Goal: Task Accomplishment & Management: Manage account settings

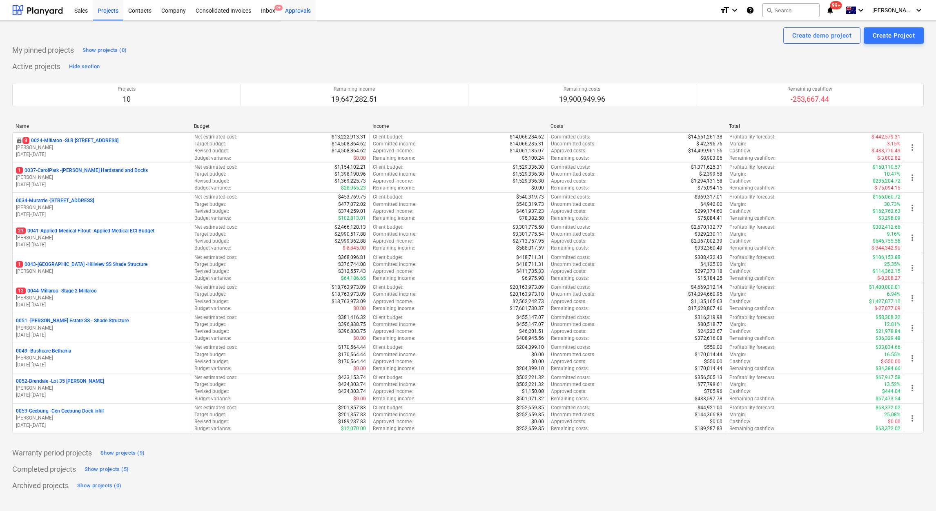
click at [303, 10] on div "Approvals" at bounding box center [298, 10] width 36 height 21
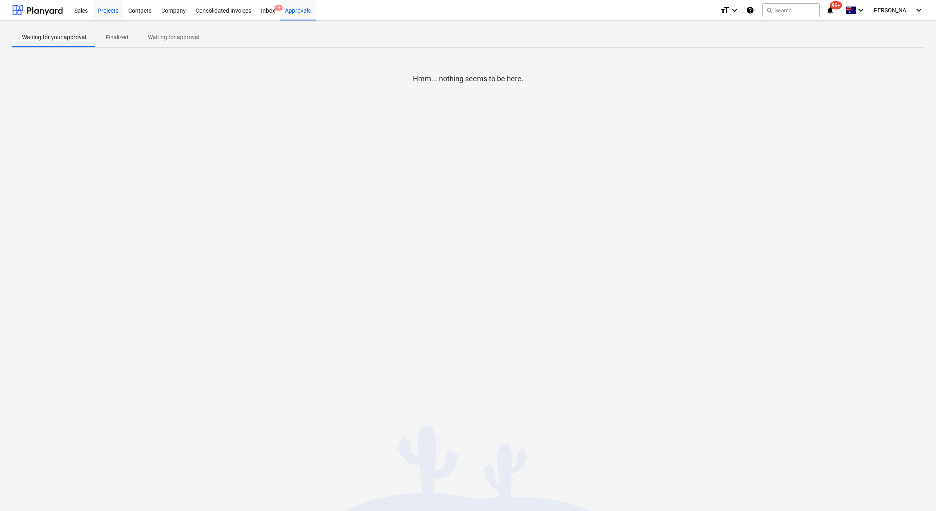
click at [106, 9] on div "Projects" at bounding box center [108, 10] width 31 height 21
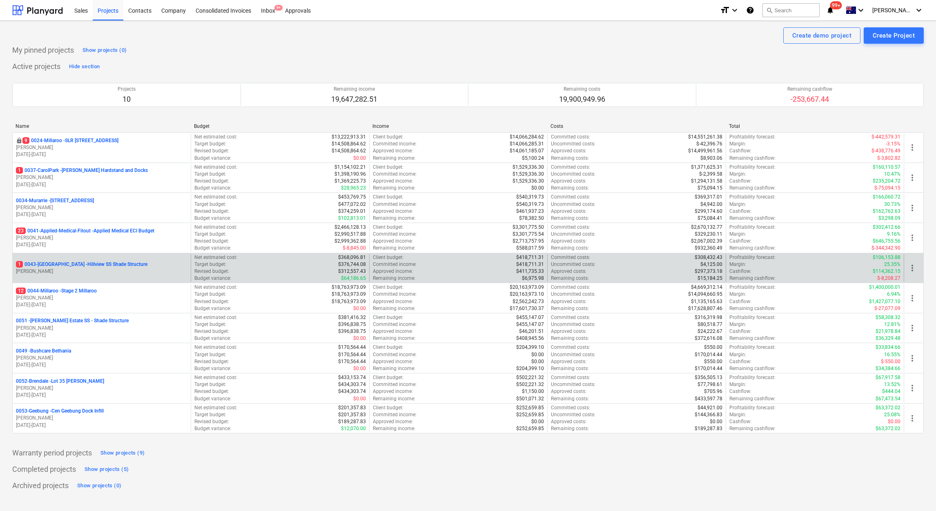
click at [325, 282] on div "Budget variance : $64,186.65" at bounding box center [279, 278] width 171 height 7
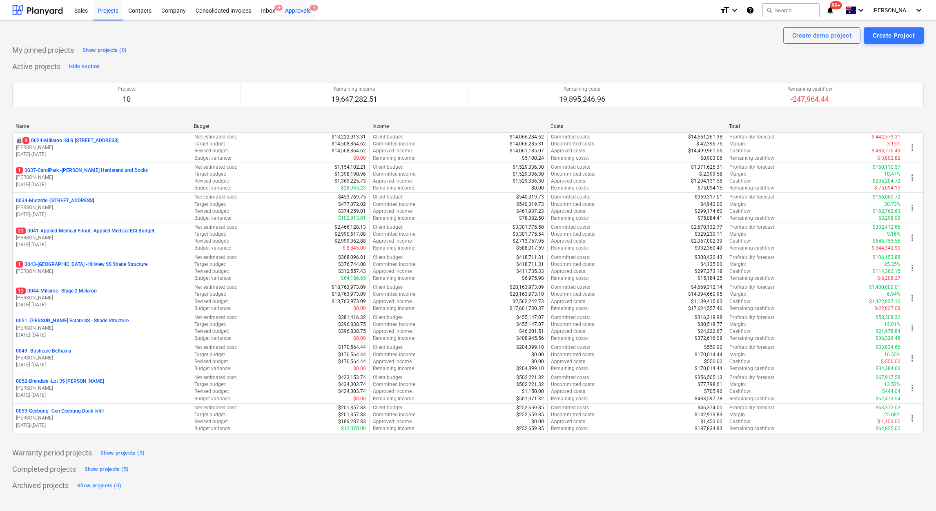
click at [305, 13] on div "Approvals 4" at bounding box center [298, 10] width 36 height 21
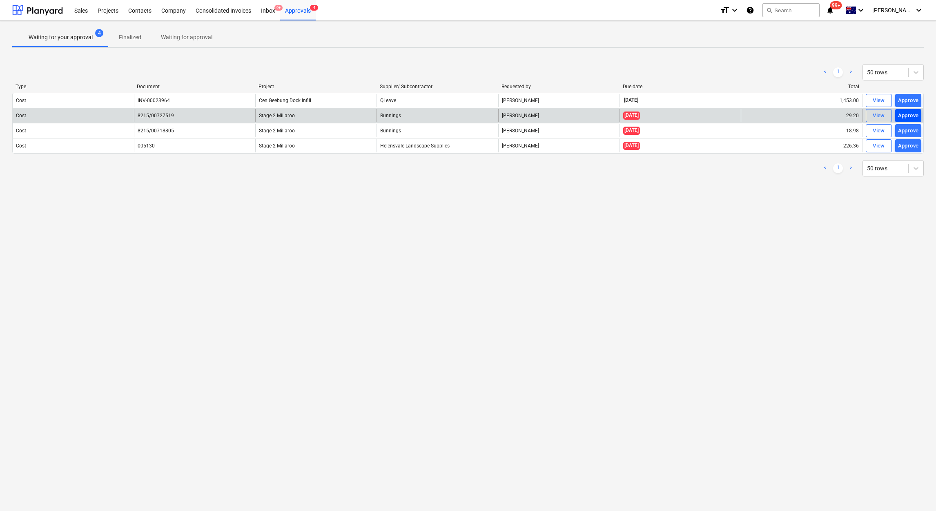
click at [909, 117] on div "Approve" at bounding box center [908, 115] width 21 height 9
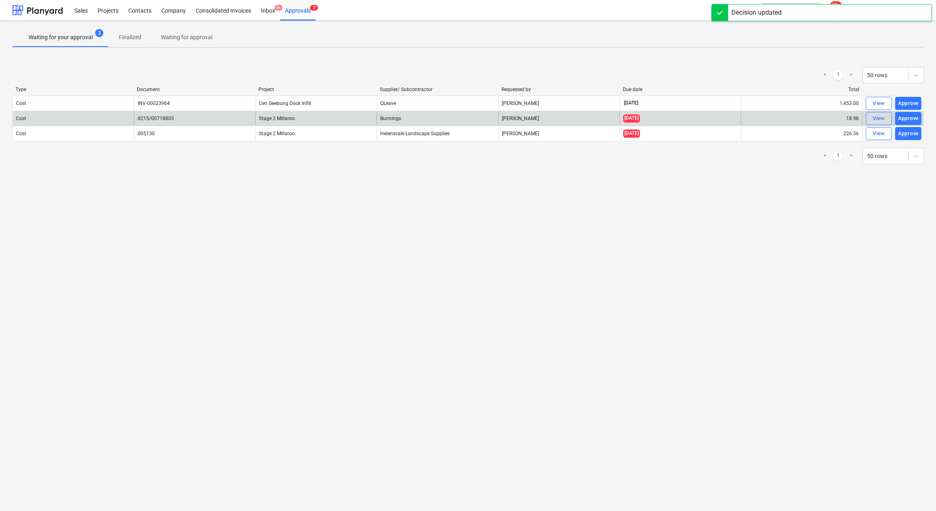
click at [909, 117] on div "Approve" at bounding box center [908, 118] width 21 height 9
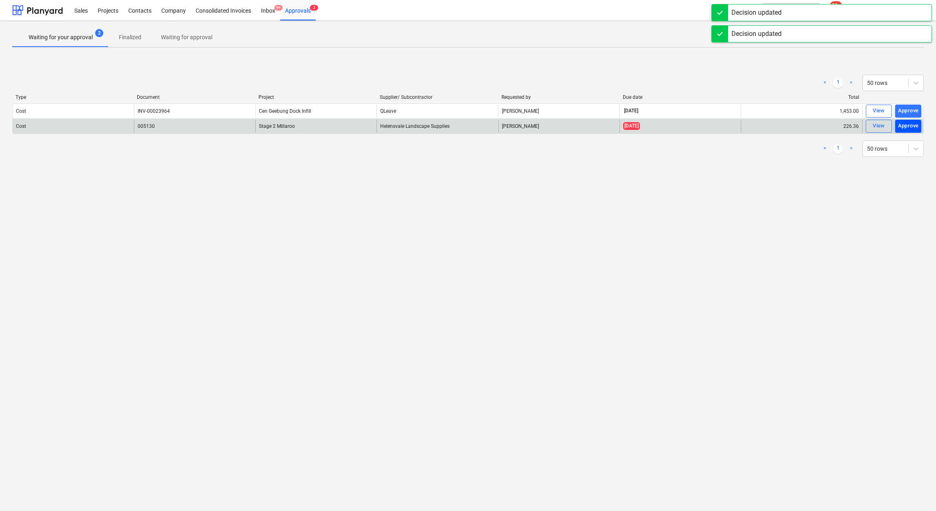
click at [909, 123] on div "Approve" at bounding box center [908, 125] width 21 height 9
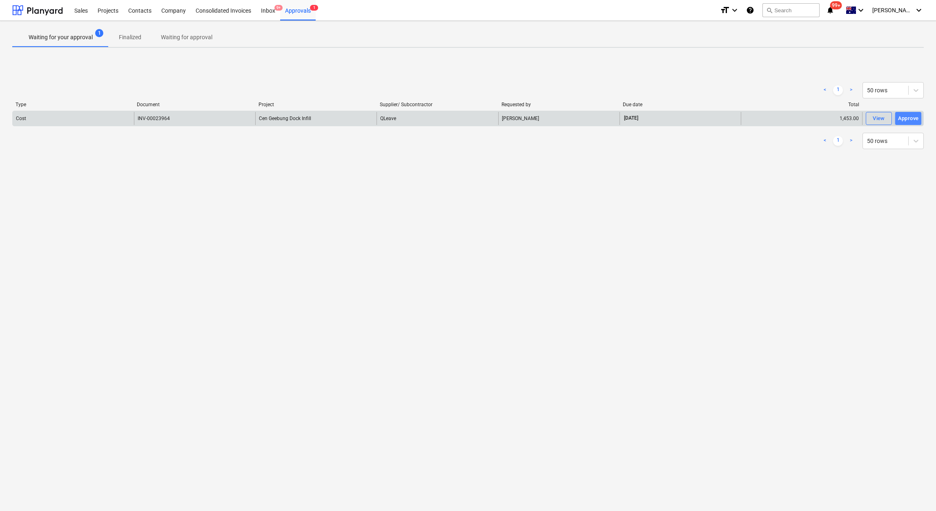
click at [908, 119] on div "Approve" at bounding box center [908, 118] width 21 height 9
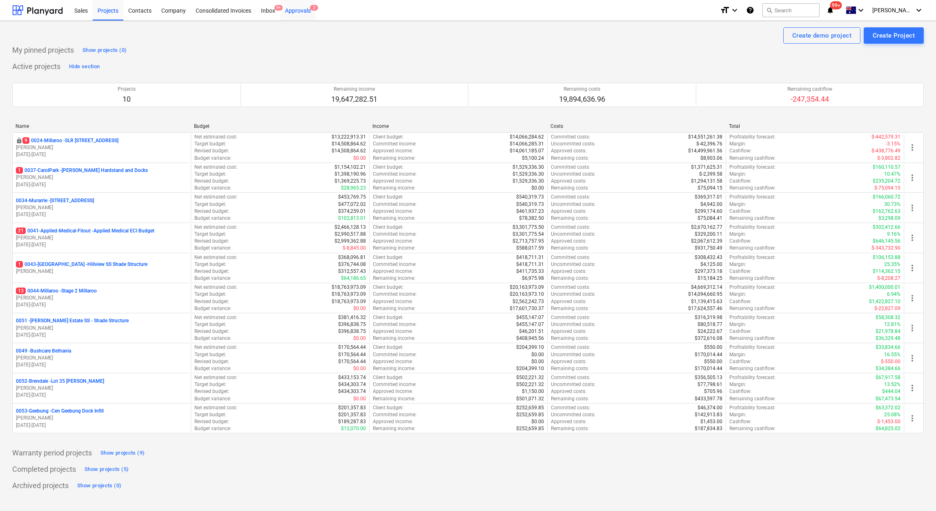
click at [299, 11] on div "Approvals 2" at bounding box center [298, 10] width 36 height 21
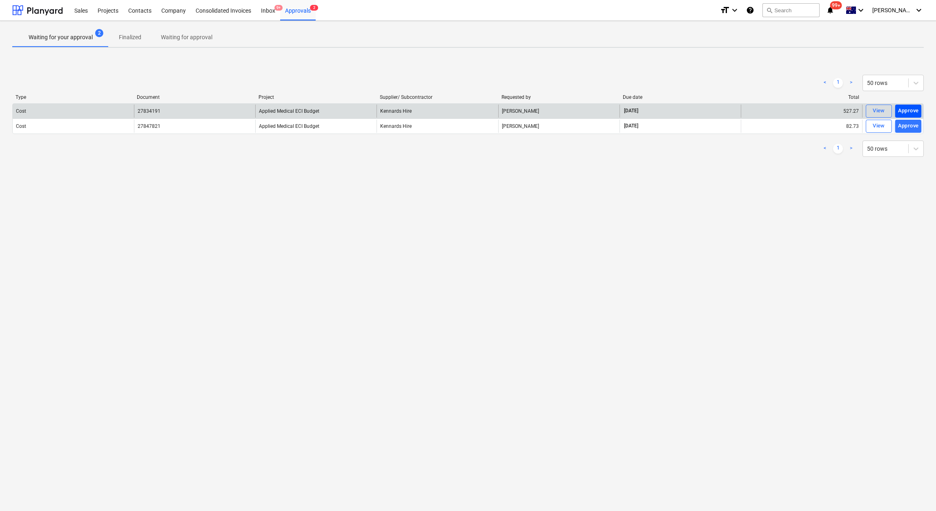
click at [912, 110] on div "Approve" at bounding box center [908, 110] width 21 height 9
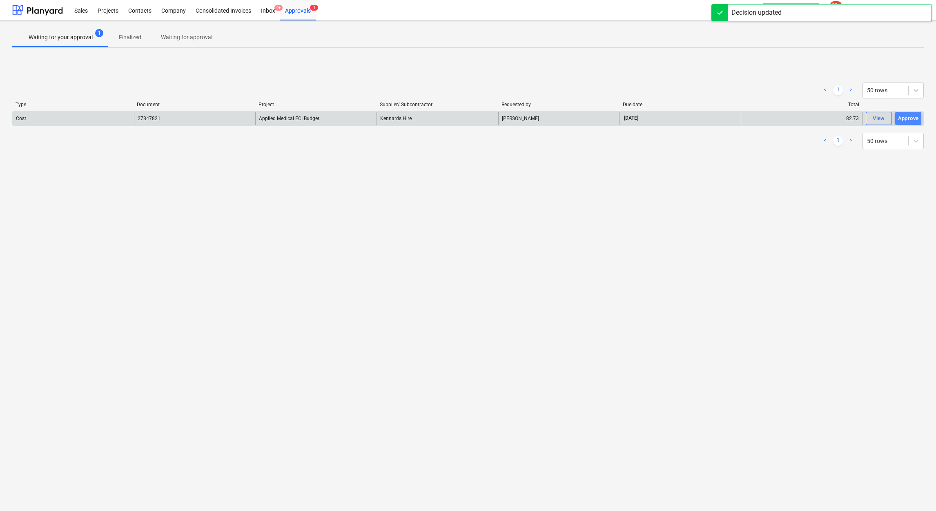
click at [911, 117] on div "Approve" at bounding box center [908, 118] width 21 height 9
click at [913, 118] on div "Approve" at bounding box center [908, 118] width 21 height 9
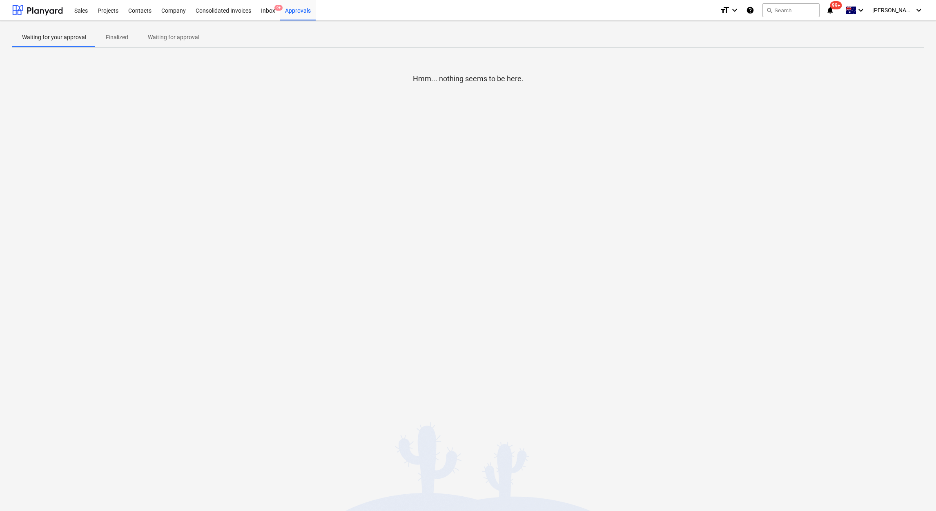
click at [467, 98] on div at bounding box center [467, 92] width 911 height 16
click at [302, 11] on div "Approvals 1" at bounding box center [298, 10] width 36 height 21
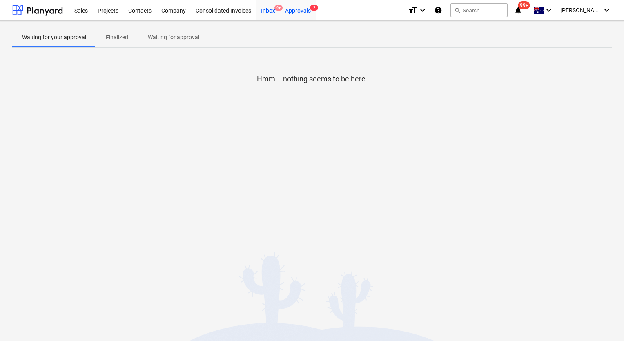
click at [266, 14] on div "Inbox 9+" at bounding box center [268, 10] width 24 height 21
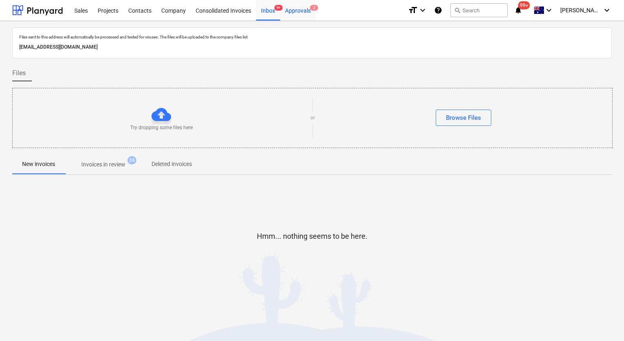
click at [296, 9] on div "Approvals 2" at bounding box center [298, 10] width 36 height 21
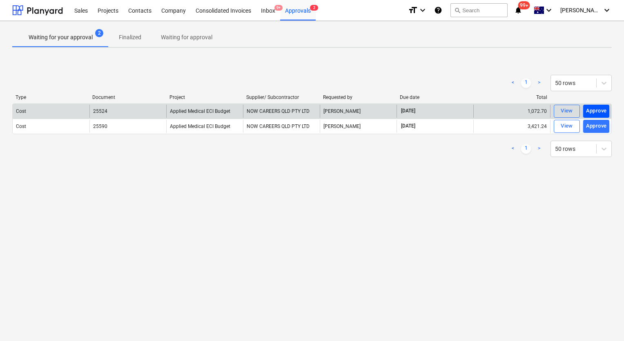
click at [598, 112] on div "Approve" at bounding box center [596, 110] width 21 height 9
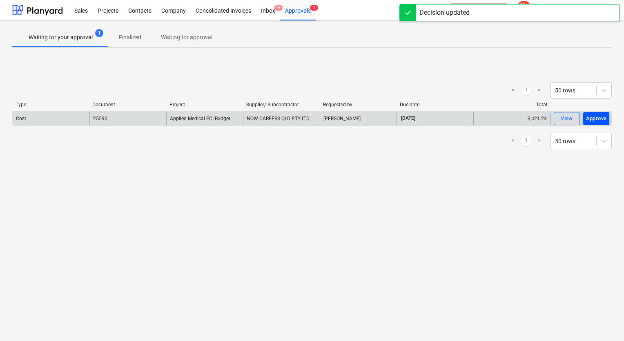
click at [598, 121] on div "Approve" at bounding box center [596, 118] width 21 height 9
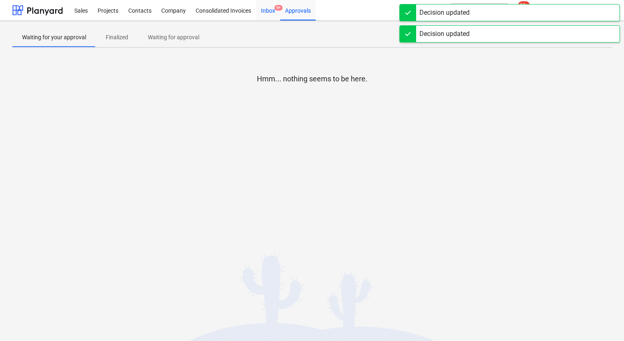
click at [267, 11] on div "Inbox 9+" at bounding box center [268, 10] width 24 height 21
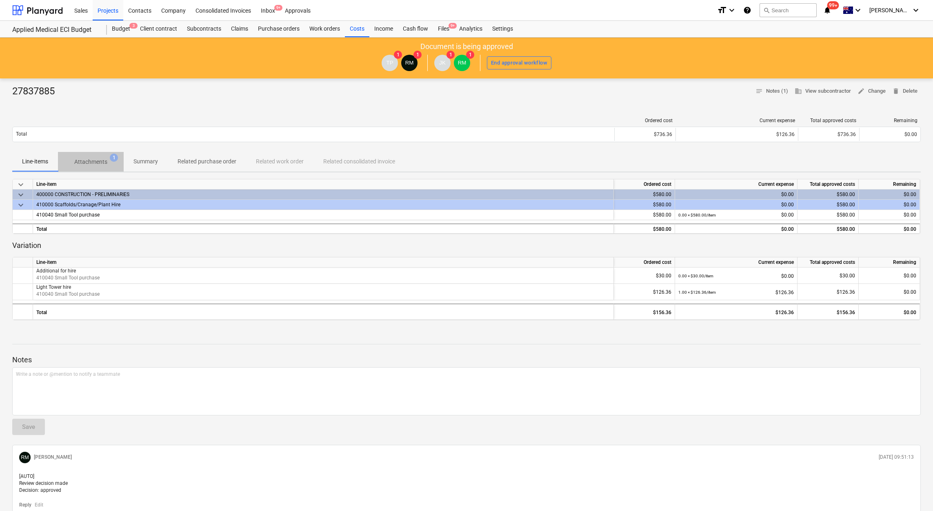
click at [89, 163] on p "Attachments" at bounding box center [90, 162] width 33 height 9
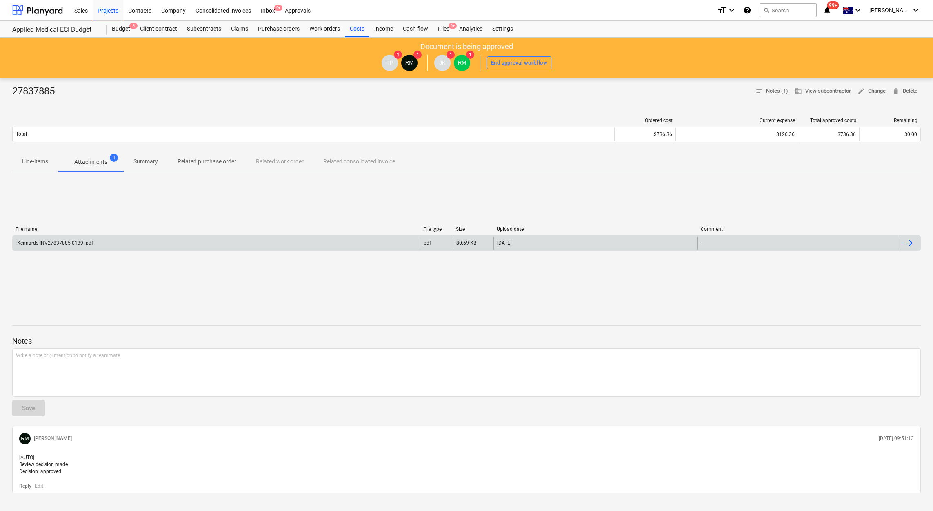
click at [82, 243] on div "Kennards INV27837885 $139 .pdf" at bounding box center [54, 243] width 77 height 6
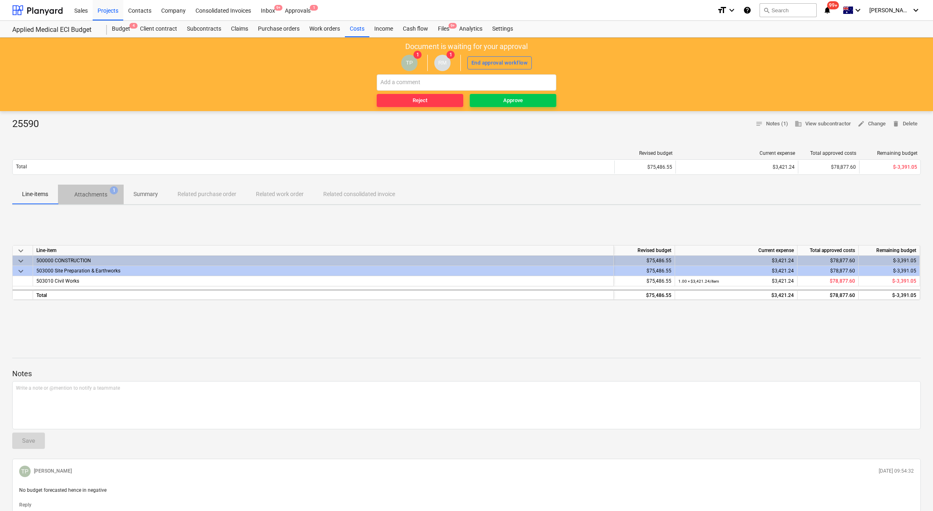
drag, startPoint x: 91, startPoint y: 193, endPoint x: 119, endPoint y: 239, distance: 54.4
click at [91, 193] on p "Attachments" at bounding box center [90, 194] width 33 height 9
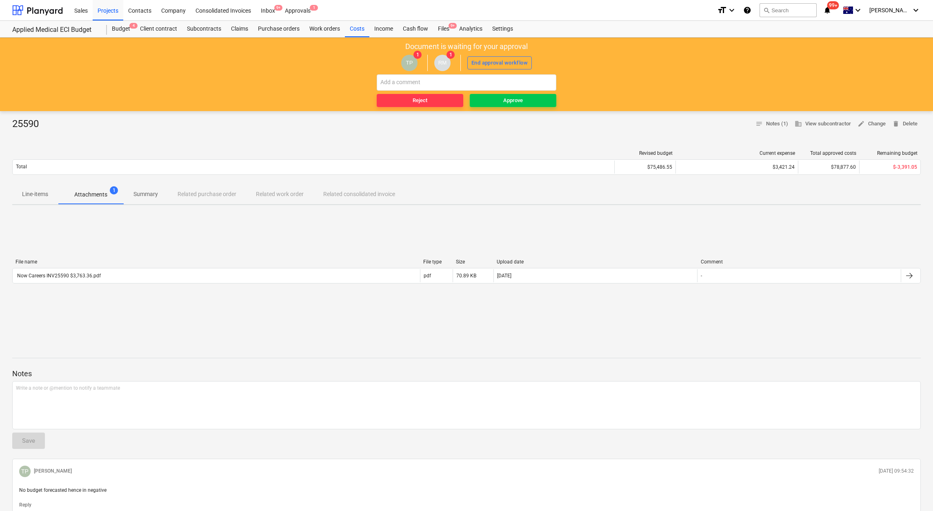
click at [92, 193] on p "Attachments" at bounding box center [90, 194] width 33 height 9
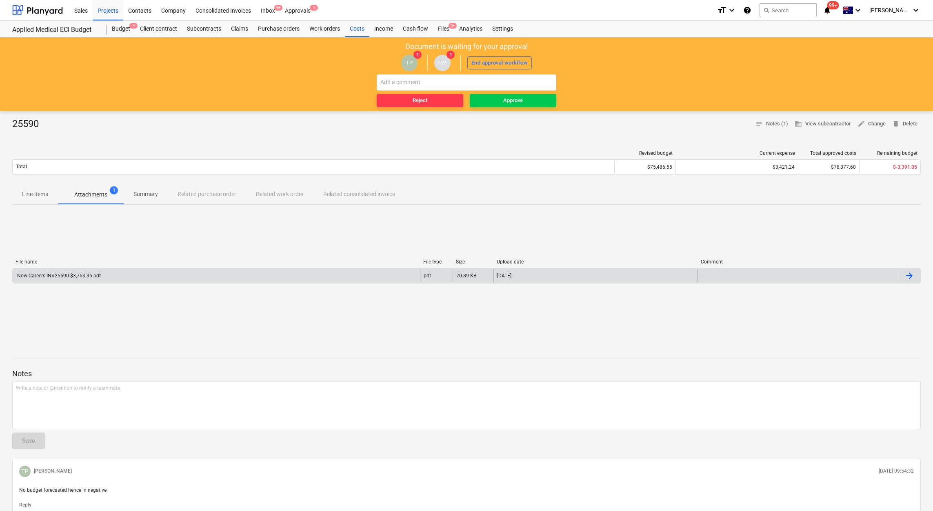
click at [84, 274] on div "Now Careers INV25590 $3,763.36.pdf" at bounding box center [58, 276] width 85 height 6
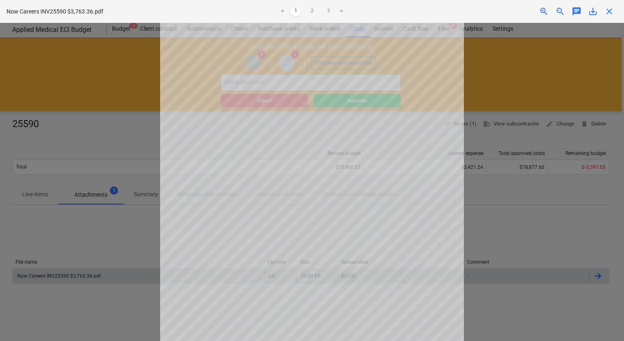
click at [519, 223] on div at bounding box center [312, 182] width 624 height 318
click at [613, 12] on span "close" at bounding box center [609, 12] width 10 height 10
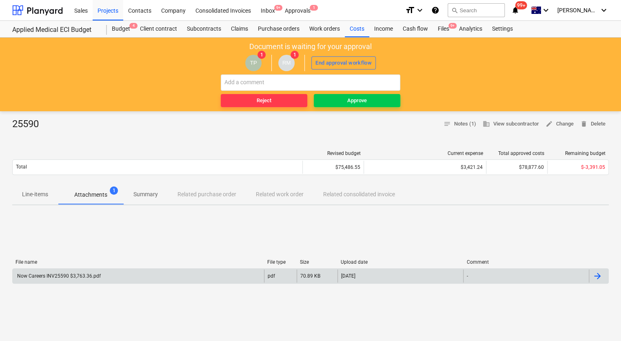
click at [69, 277] on div "Now Careers INV25590 $3,763.36.pdf" at bounding box center [58, 276] width 85 height 6
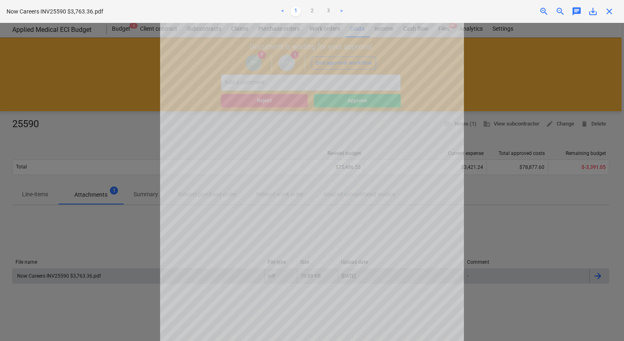
click at [501, 243] on div at bounding box center [312, 182] width 624 height 318
